Goal: Check status

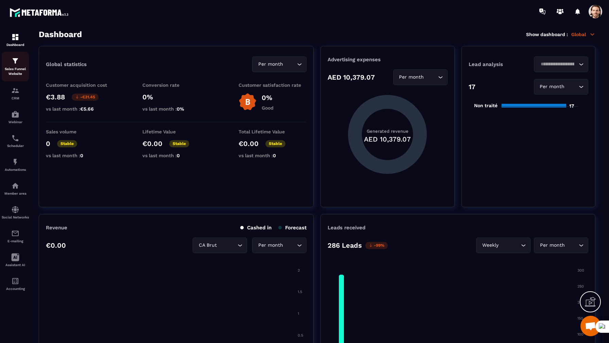
click at [18, 74] on p "Sales Funnel Website" at bounding box center [15, 72] width 27 height 10
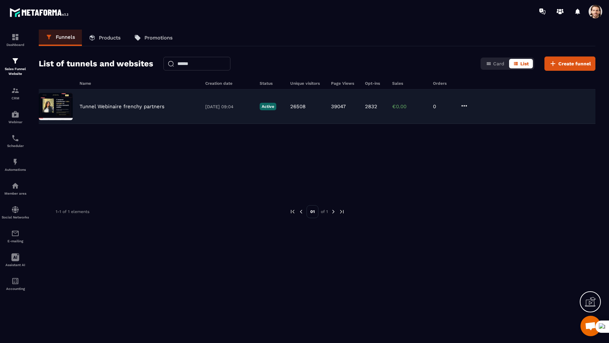
click at [140, 105] on p "Tunnel Webinaire frenchy partners" at bounding box center [122, 106] width 85 height 6
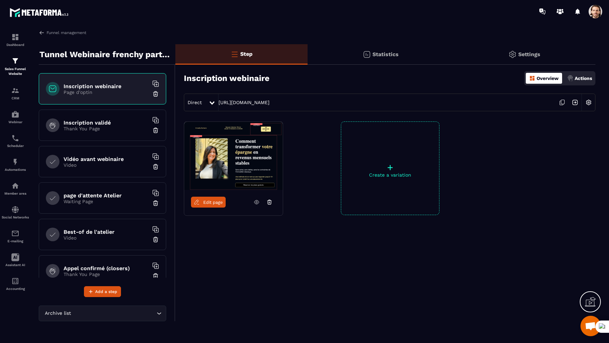
click at [385, 53] on p "Statistics" at bounding box center [386, 54] width 26 height 6
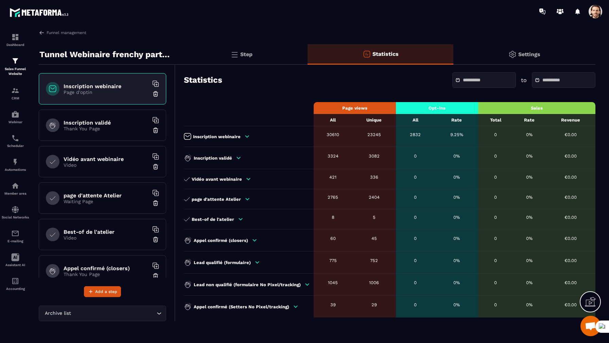
click at [244, 137] on icon at bounding box center [247, 136] width 6 height 6
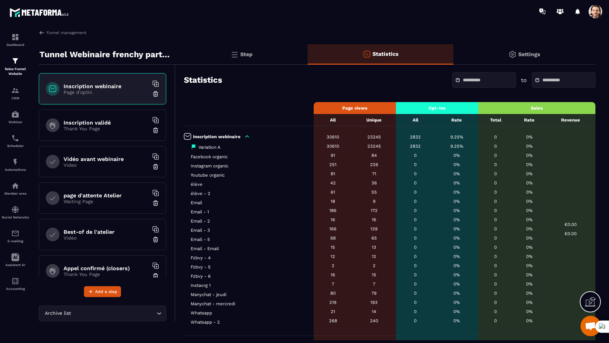
click at [245, 137] on icon at bounding box center [247, 136] width 4 height 2
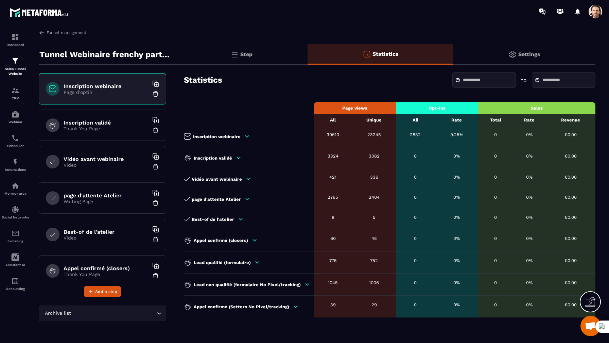
click at [244, 137] on icon at bounding box center [247, 136] width 6 height 6
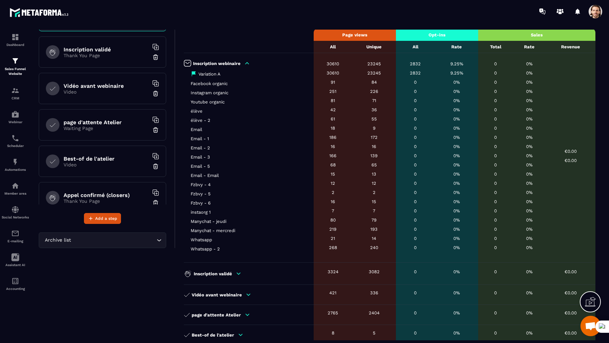
scroll to position [69, 0]
